Goal: Information Seeking & Learning: Find specific fact

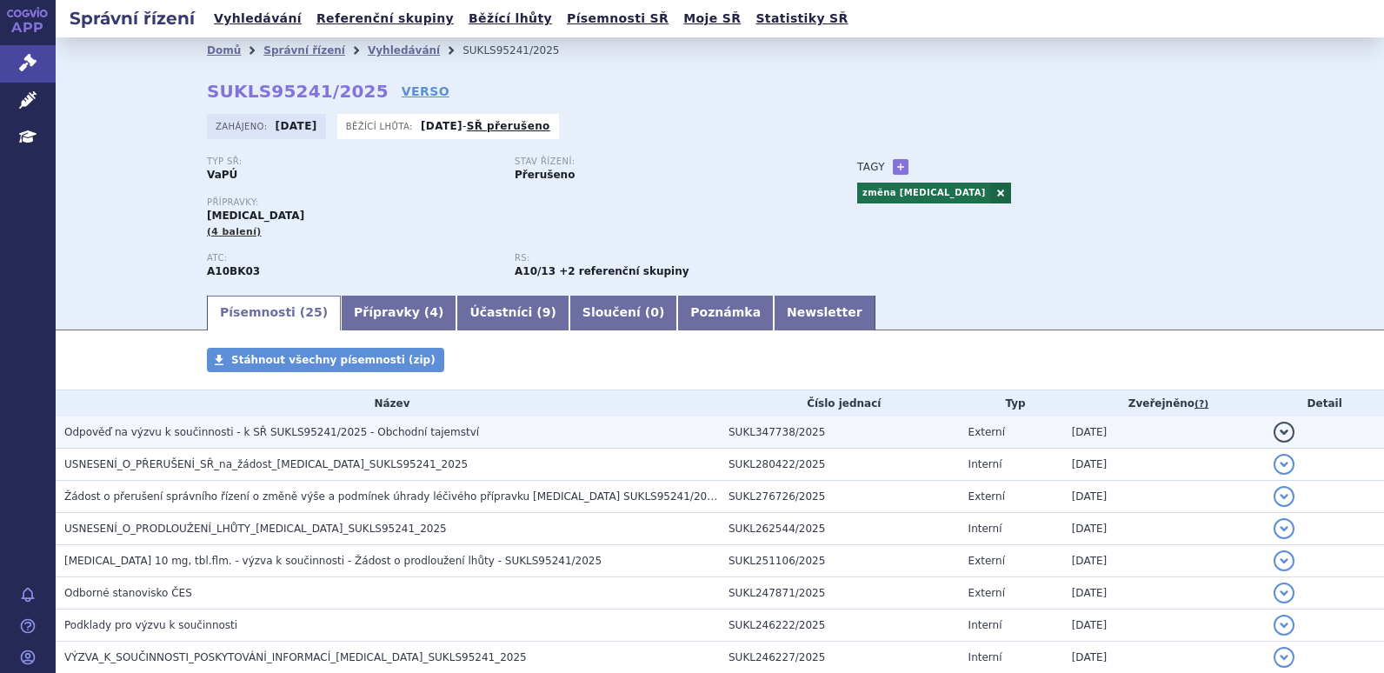
click at [339, 433] on span "Odpověď na výzvu k součinnosti - k SŘ SUKLS95241/2025 - Obchodní tajemství" at bounding box center [271, 432] width 415 height 12
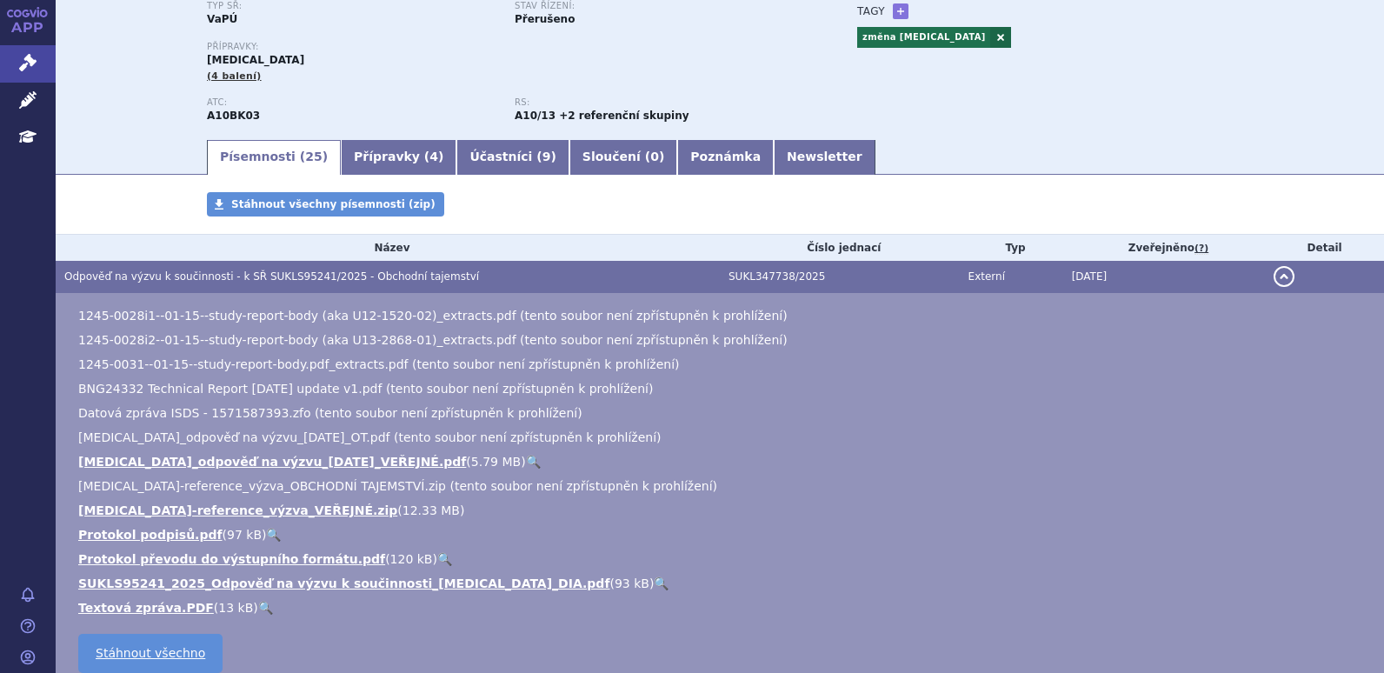
scroll to position [174, 0]
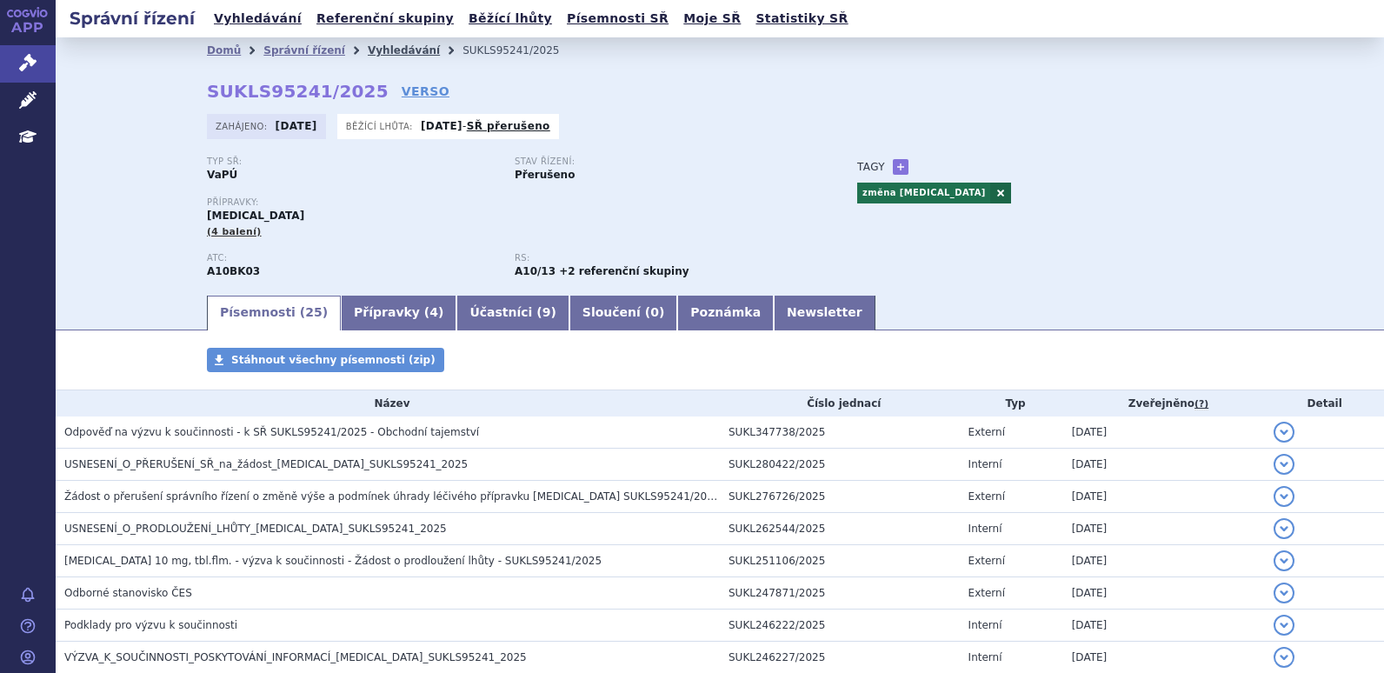
click at [387, 47] on link "Vyhledávání" at bounding box center [404, 50] width 72 height 12
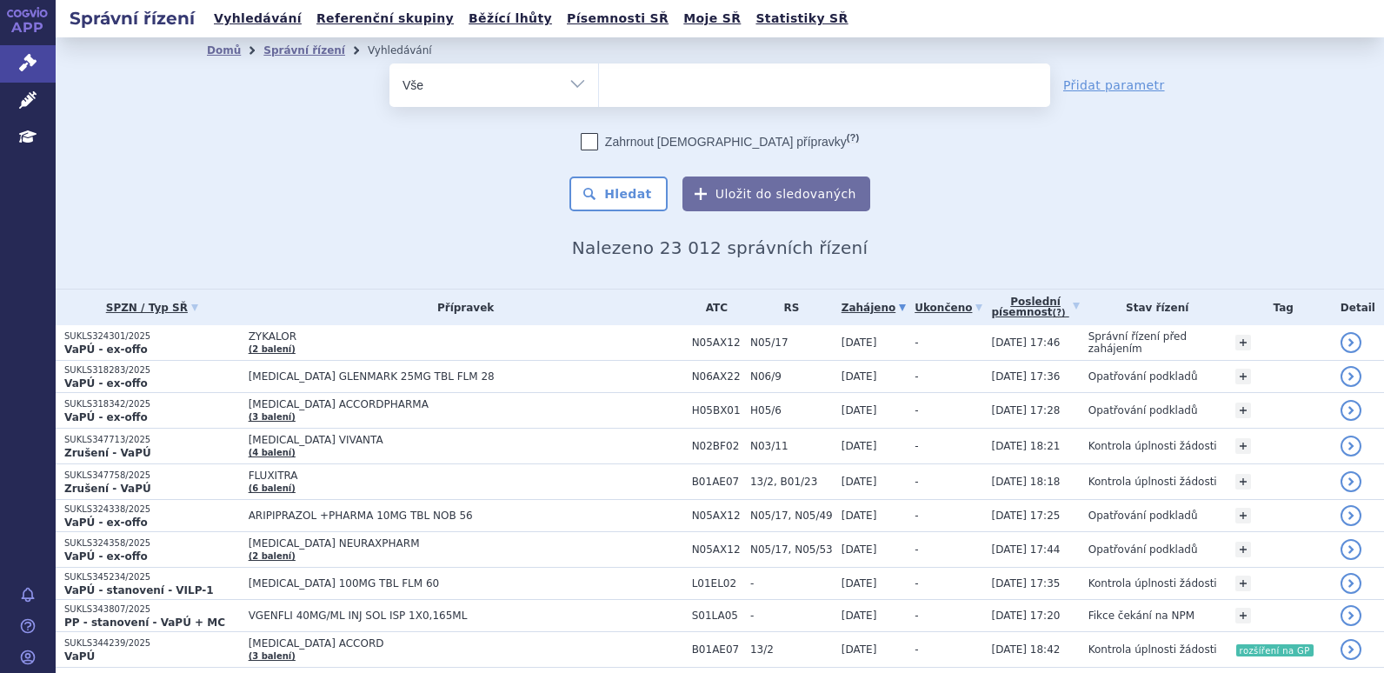
click at [859, 79] on ul at bounding box center [824, 81] width 451 height 37
click at [599, 79] on select at bounding box center [598, 84] width 1 height 43
type input "ja"
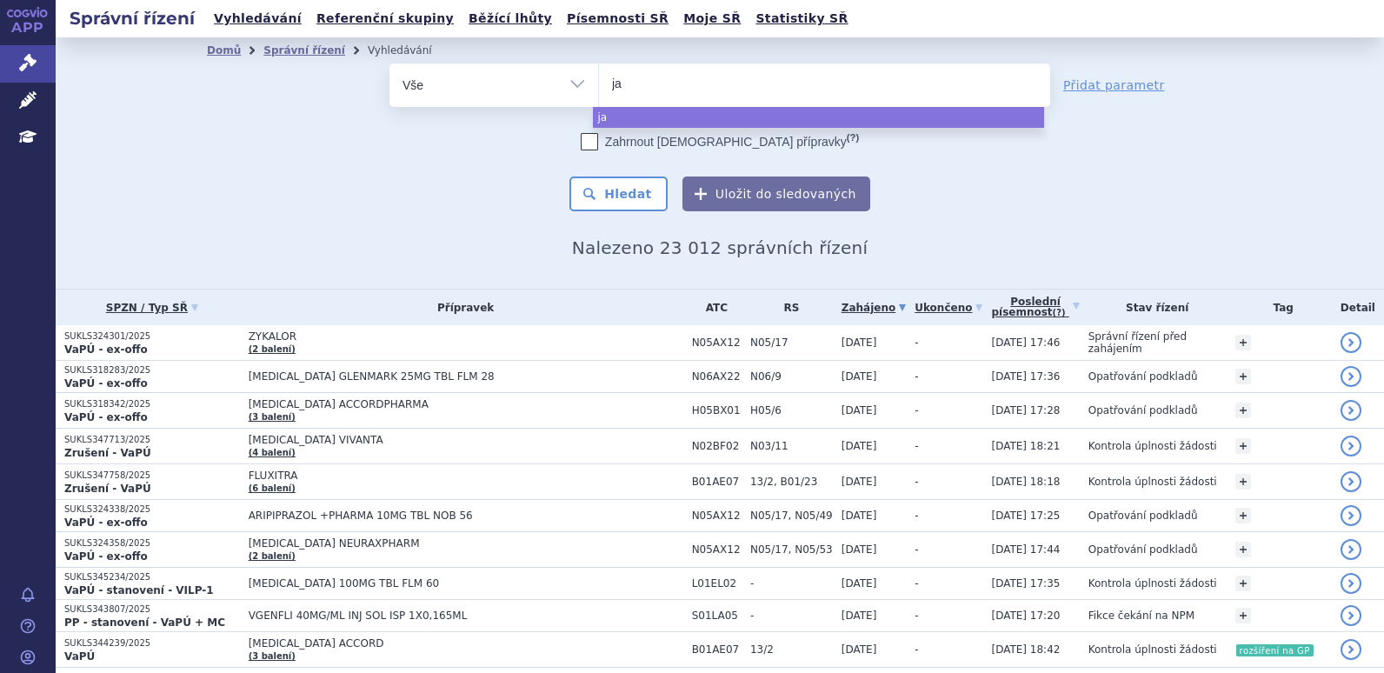
type input "jar"
type input "jard"
type input "jardia"
type input "jardianc"
type input "jardiance"
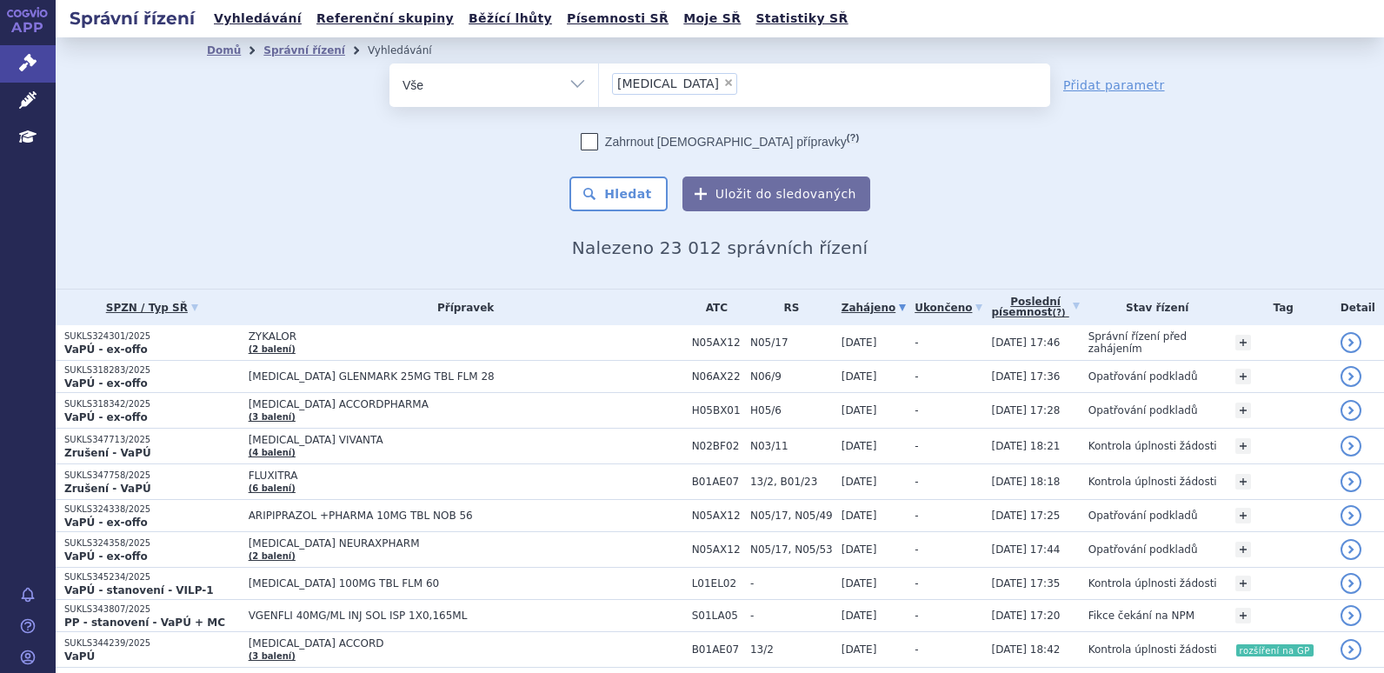
select select "jardiance"
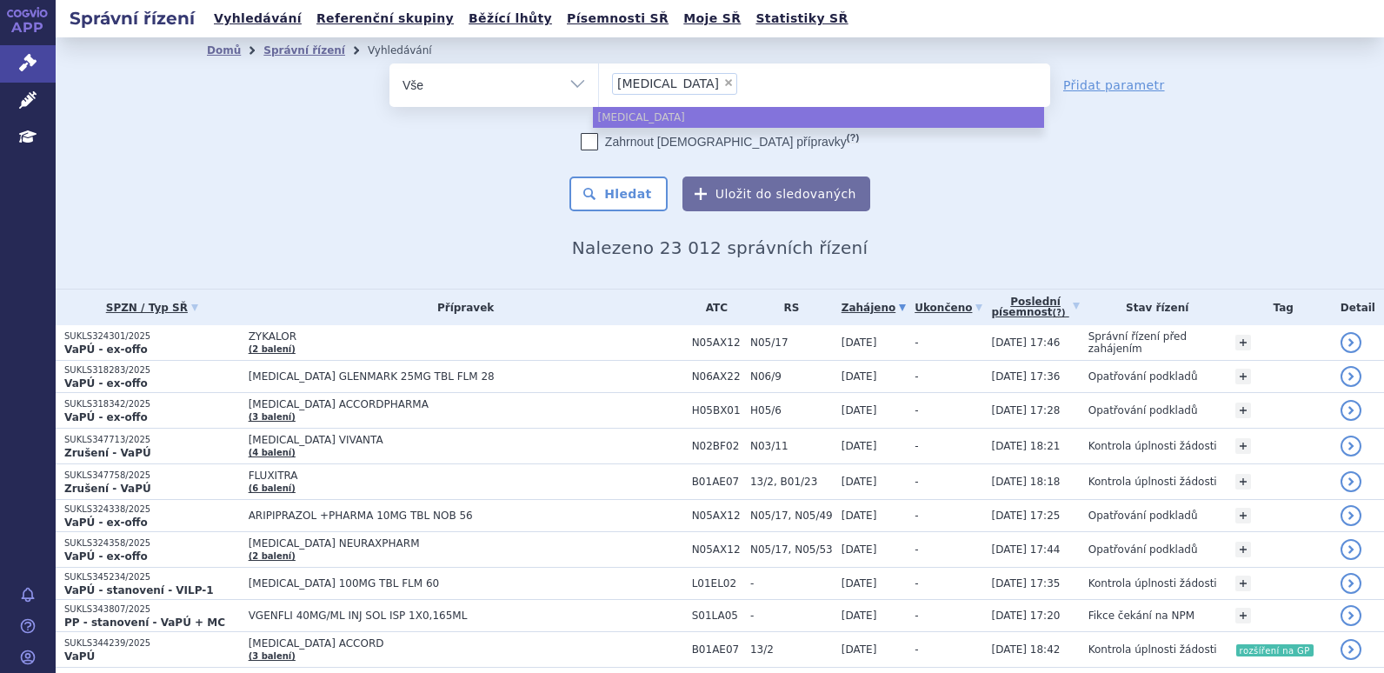
click at [743, 79] on input "jardiance × jardiance" at bounding box center [788, 83] width 91 height 22
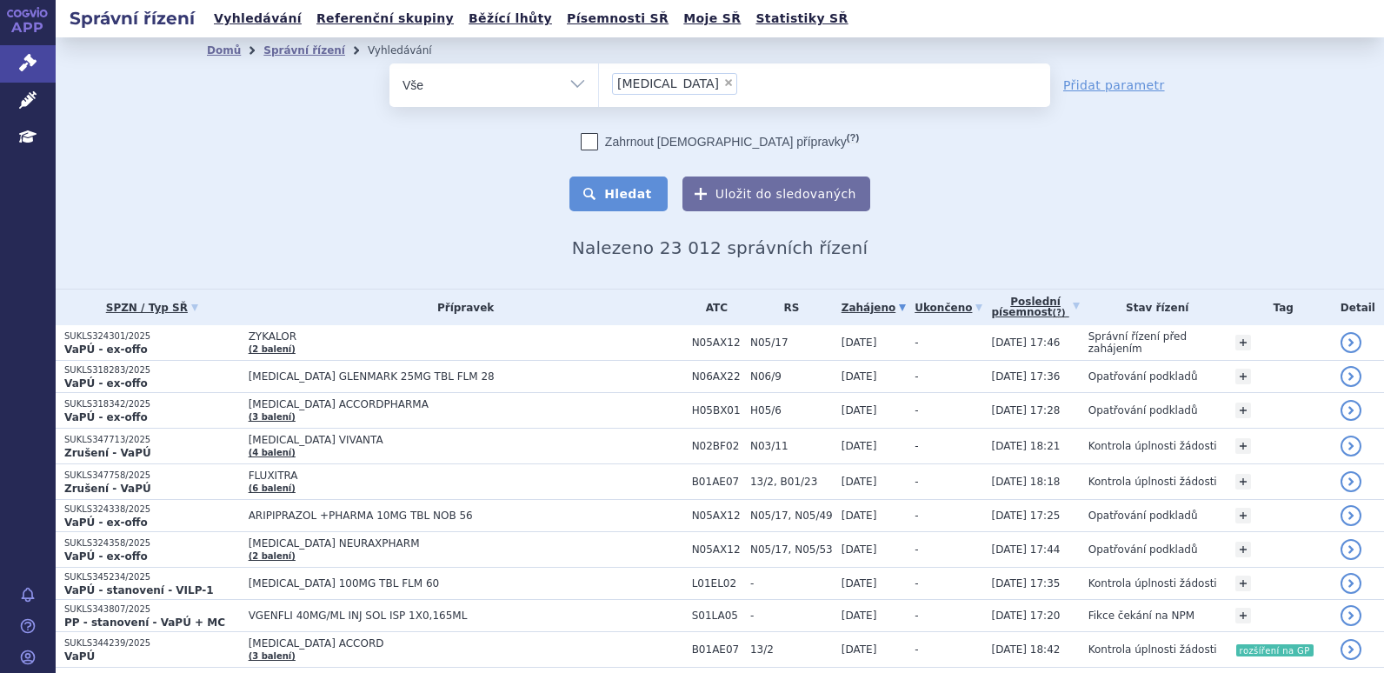
click at [597, 195] on button "Hledat" at bounding box center [619, 194] width 98 height 35
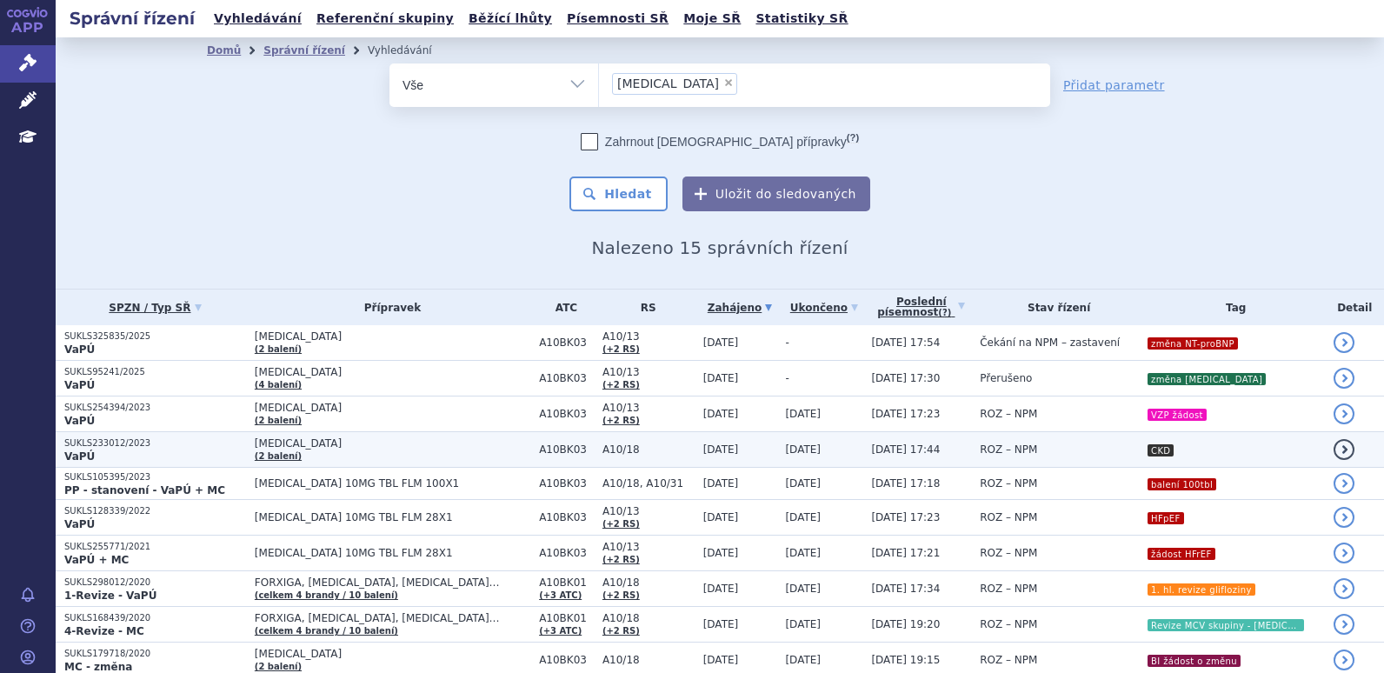
click at [429, 458] on td "[MEDICAL_DATA] (2 balení)" at bounding box center [388, 450] width 284 height 36
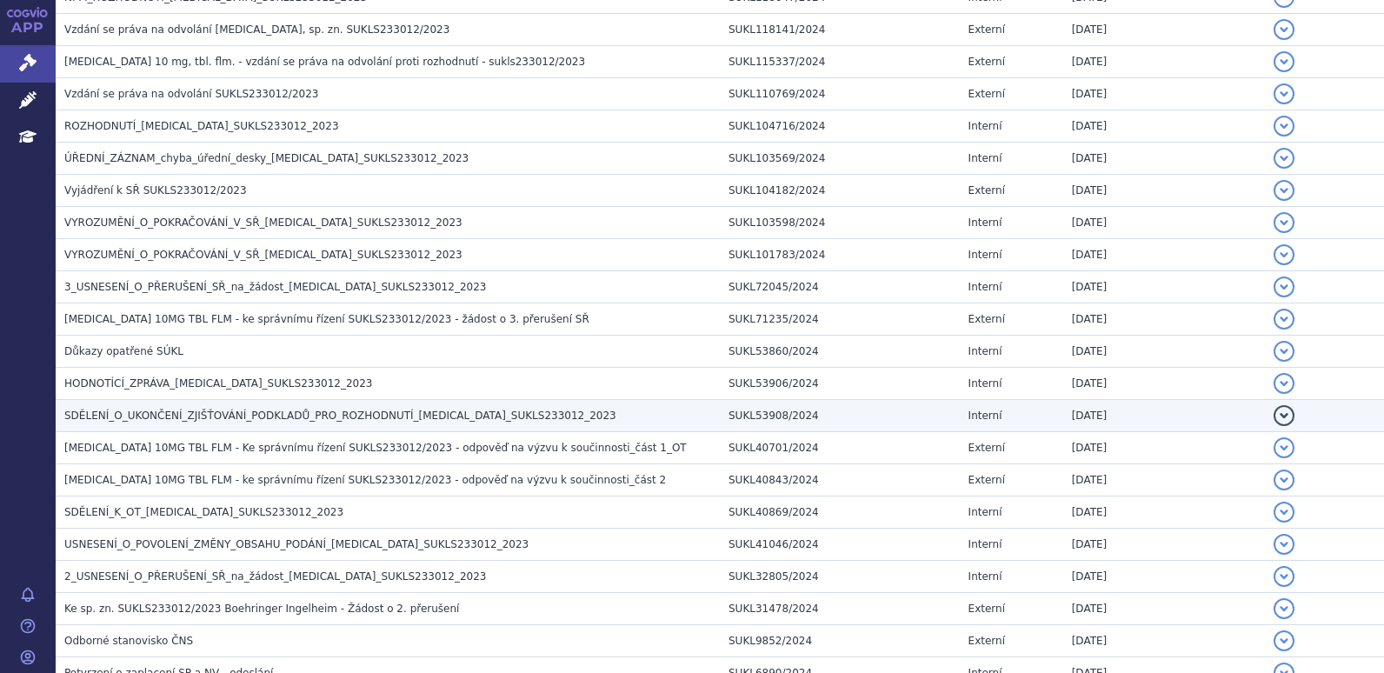
scroll to position [696, 0]
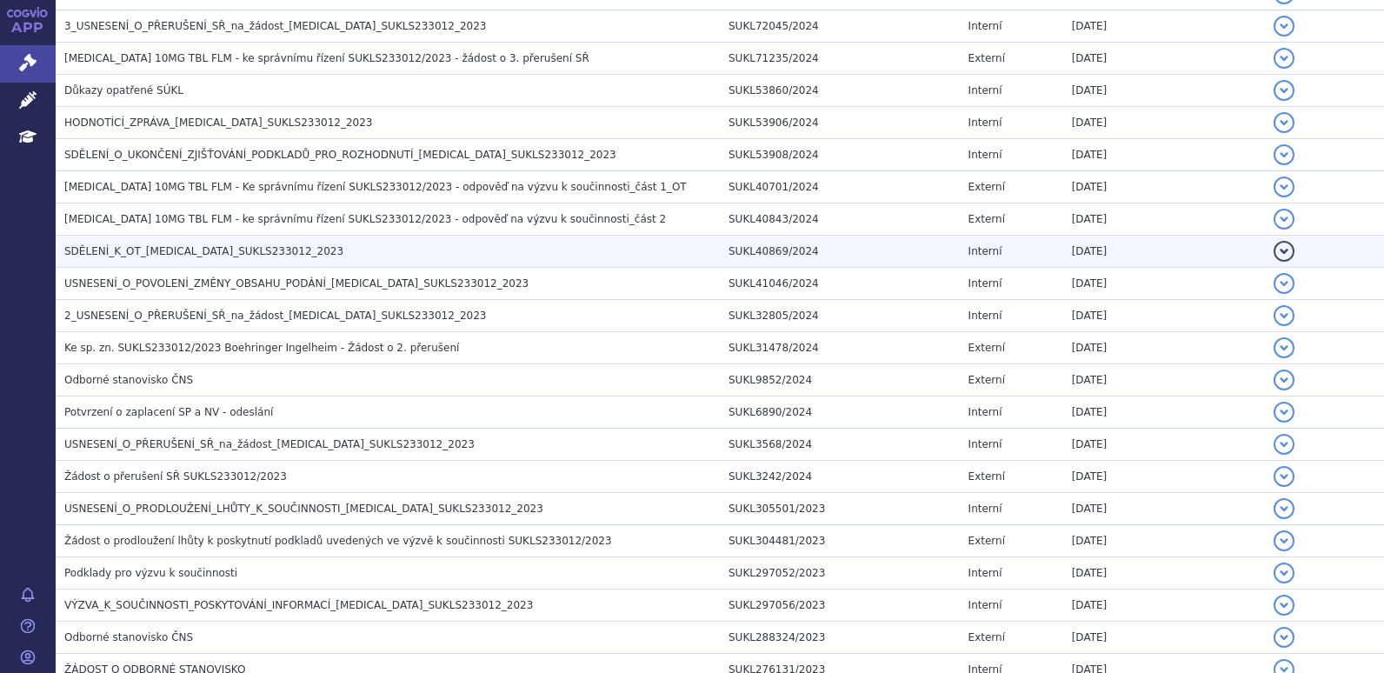
click at [352, 255] on h3 "SDĚLENÍ_K_OT_JARDIANCE_SUKLS233012_2023" at bounding box center [392, 251] width 656 height 17
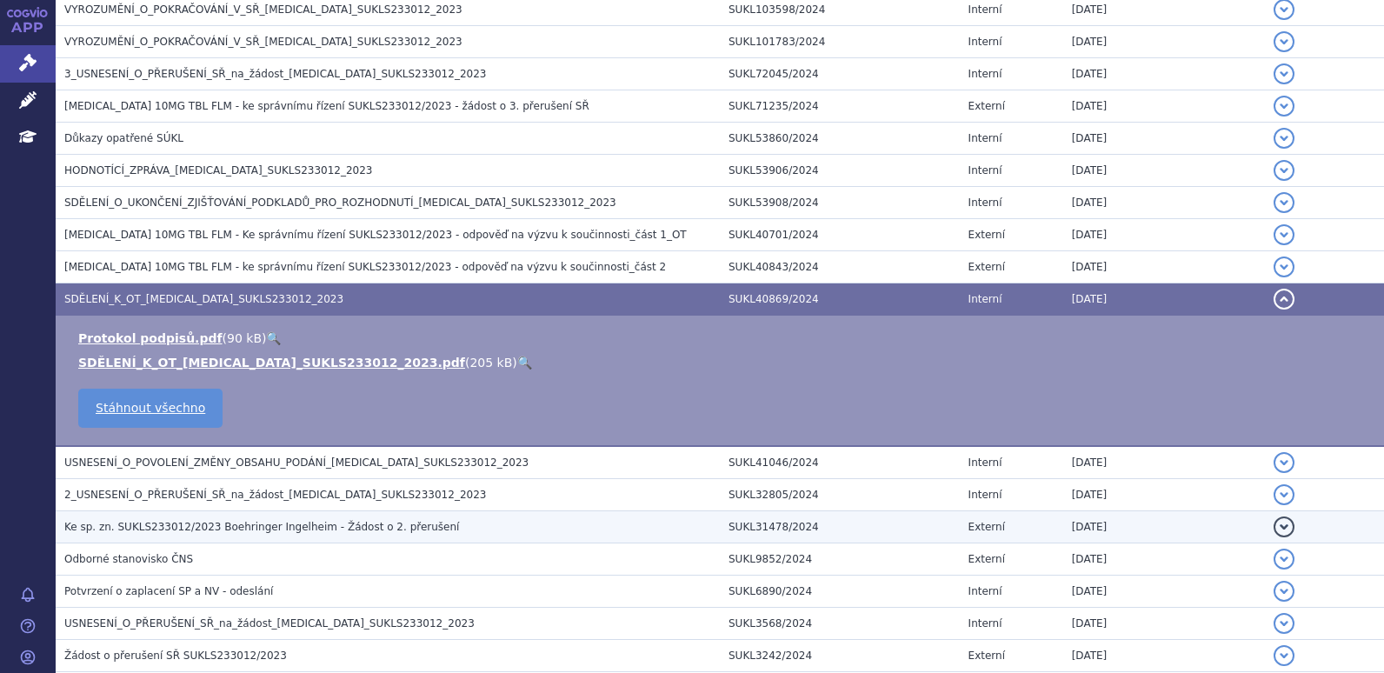
scroll to position [609, 0]
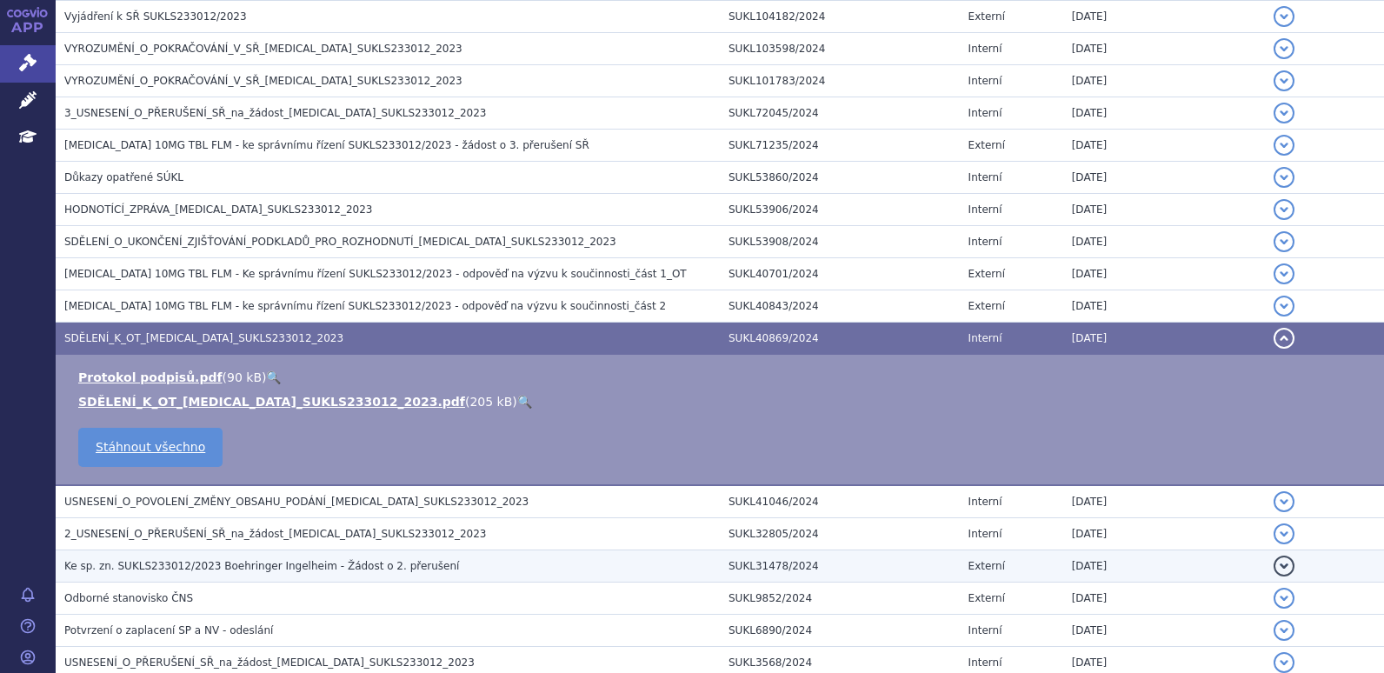
click at [423, 294] on td "JARDIANCE 10MG TBL FLM - ke správnímu řízení SUKLS233012/2023 - odpověď na výzv…" at bounding box center [388, 306] width 664 height 32
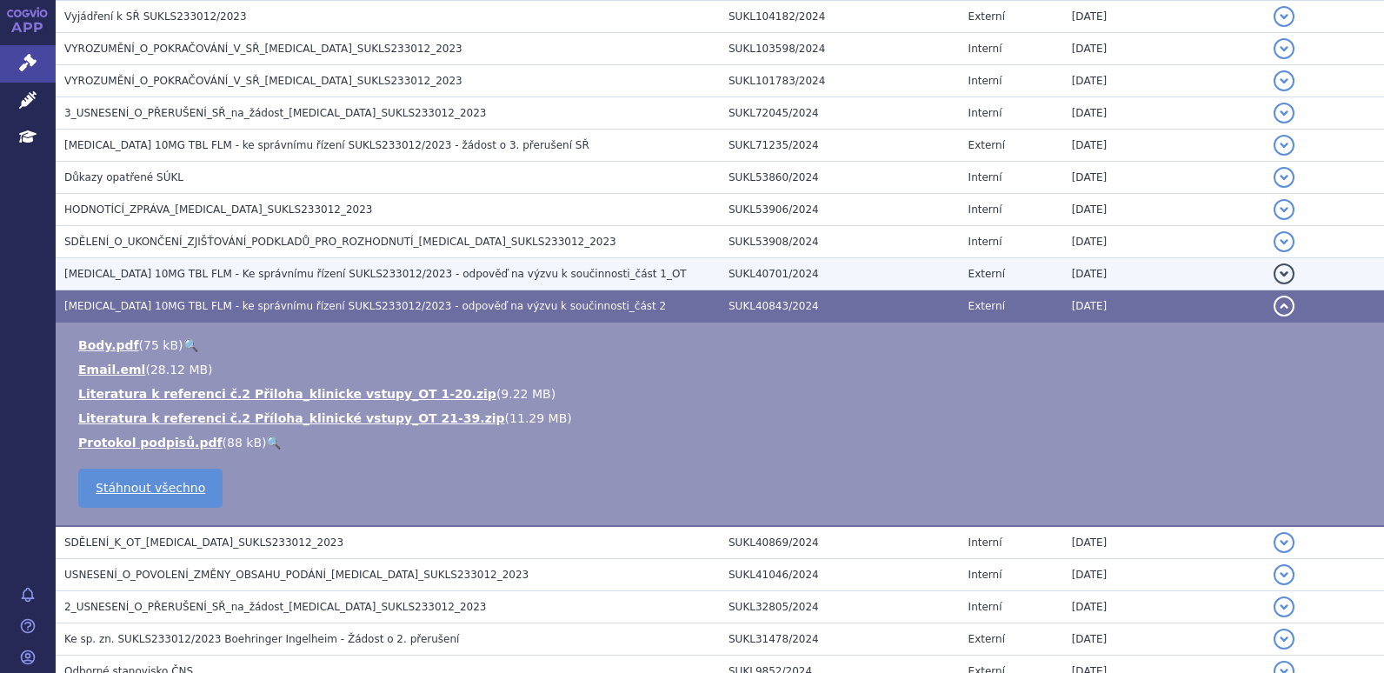
click at [421, 279] on span "JARDIANCE 10MG TBL FLM - Ke správnímu řízení SUKLS233012/2023 - odpověď na výzv…" at bounding box center [375, 274] width 623 height 12
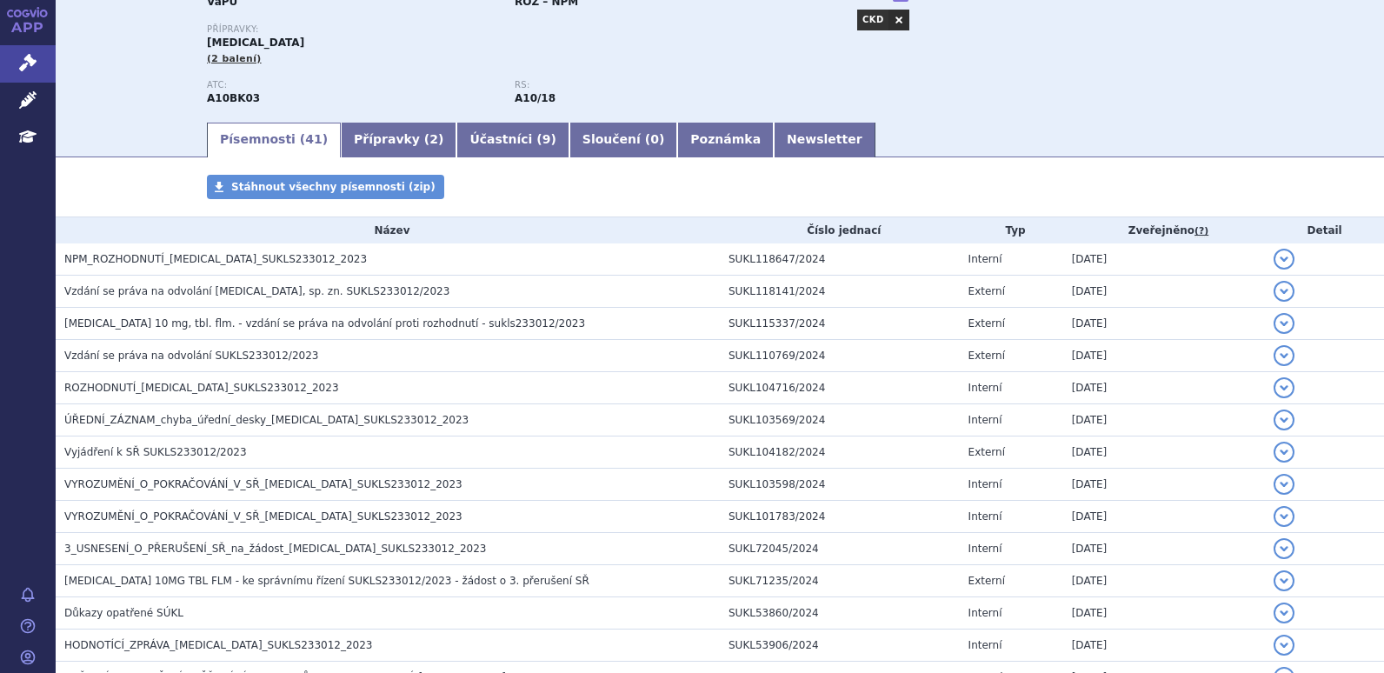
scroll to position [0, 0]
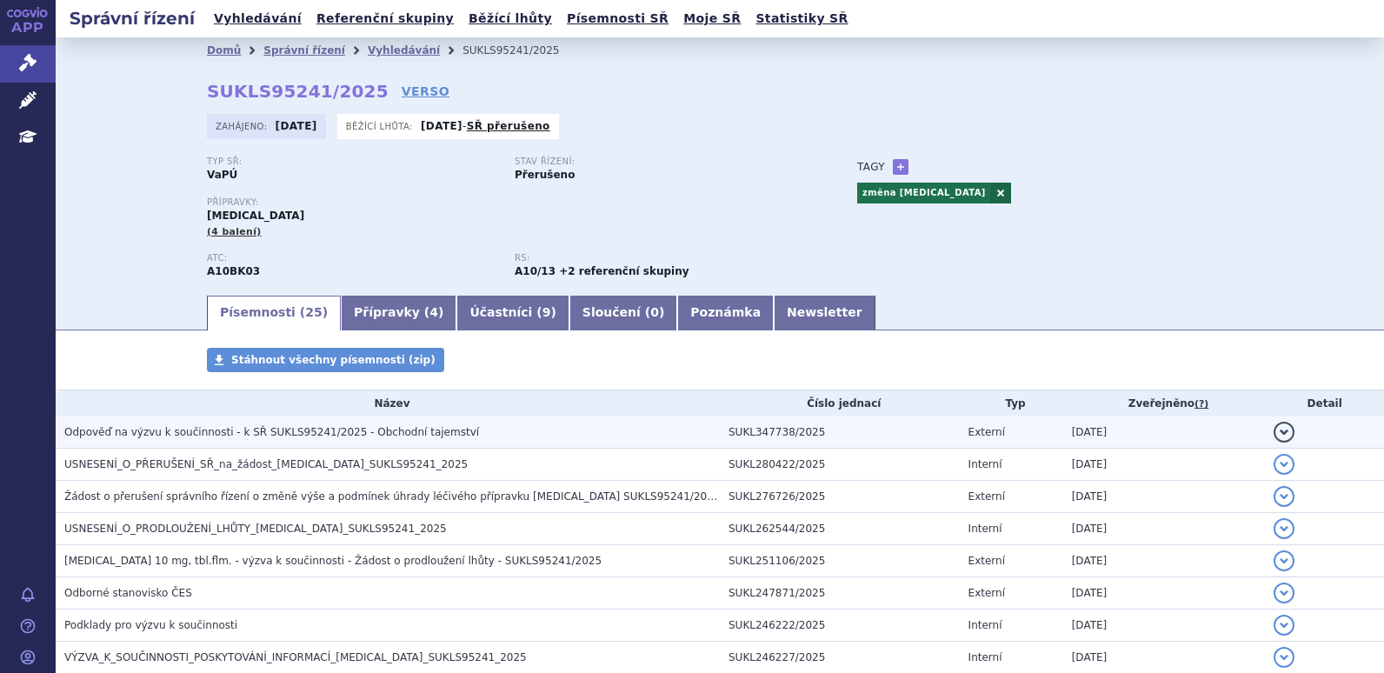
click at [369, 438] on span "Odpověď na výzvu k součinnosti - k SŘ SUKLS95241/2025 - Obchodní tajemství" at bounding box center [271, 432] width 415 height 12
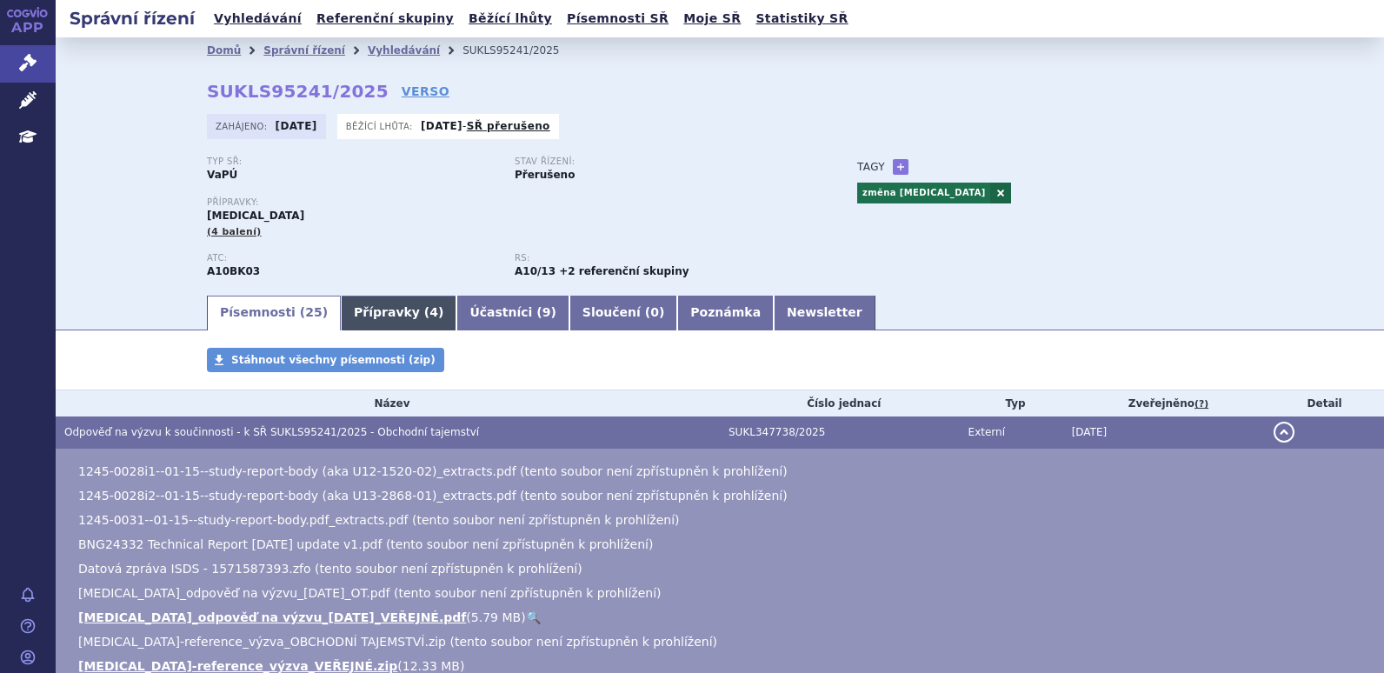
click at [361, 324] on link "Přípravky ( 4 )" at bounding box center [399, 313] width 116 height 35
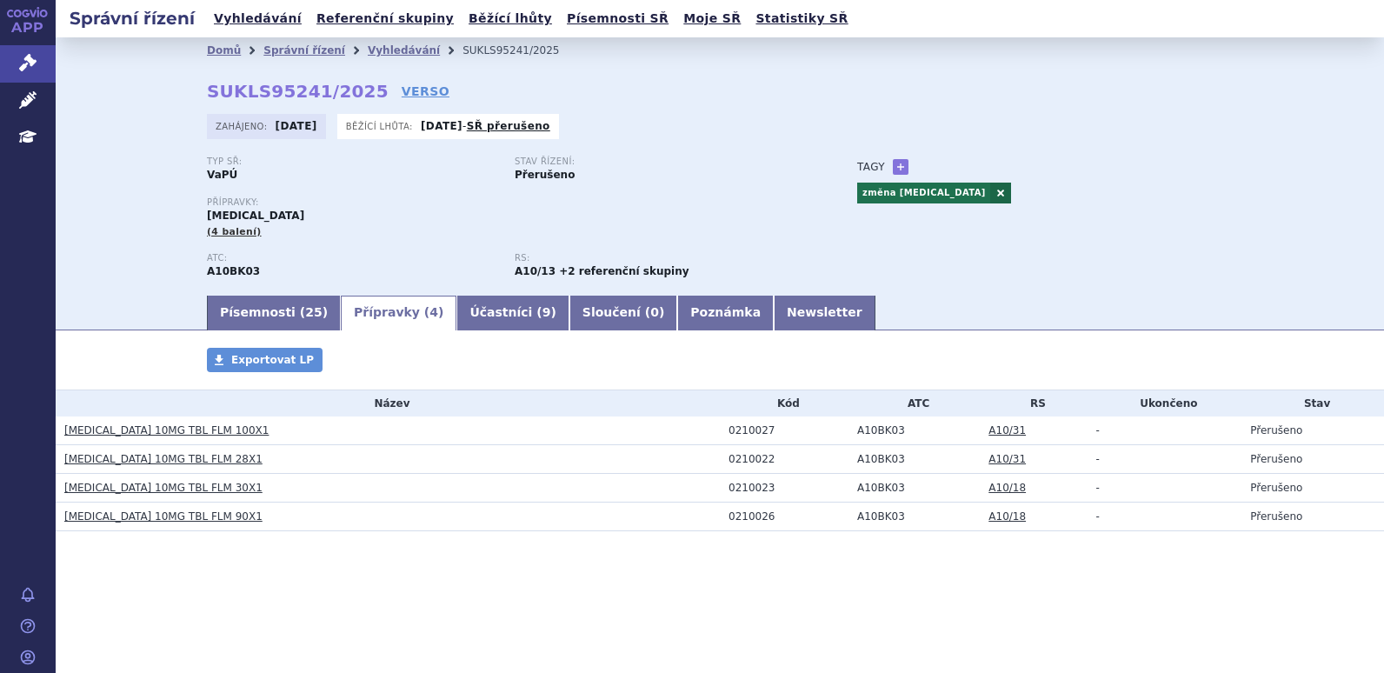
click at [405, 313] on link "Přípravky ( 4 )" at bounding box center [399, 313] width 116 height 35
